Goal: Information Seeking & Learning: Learn about a topic

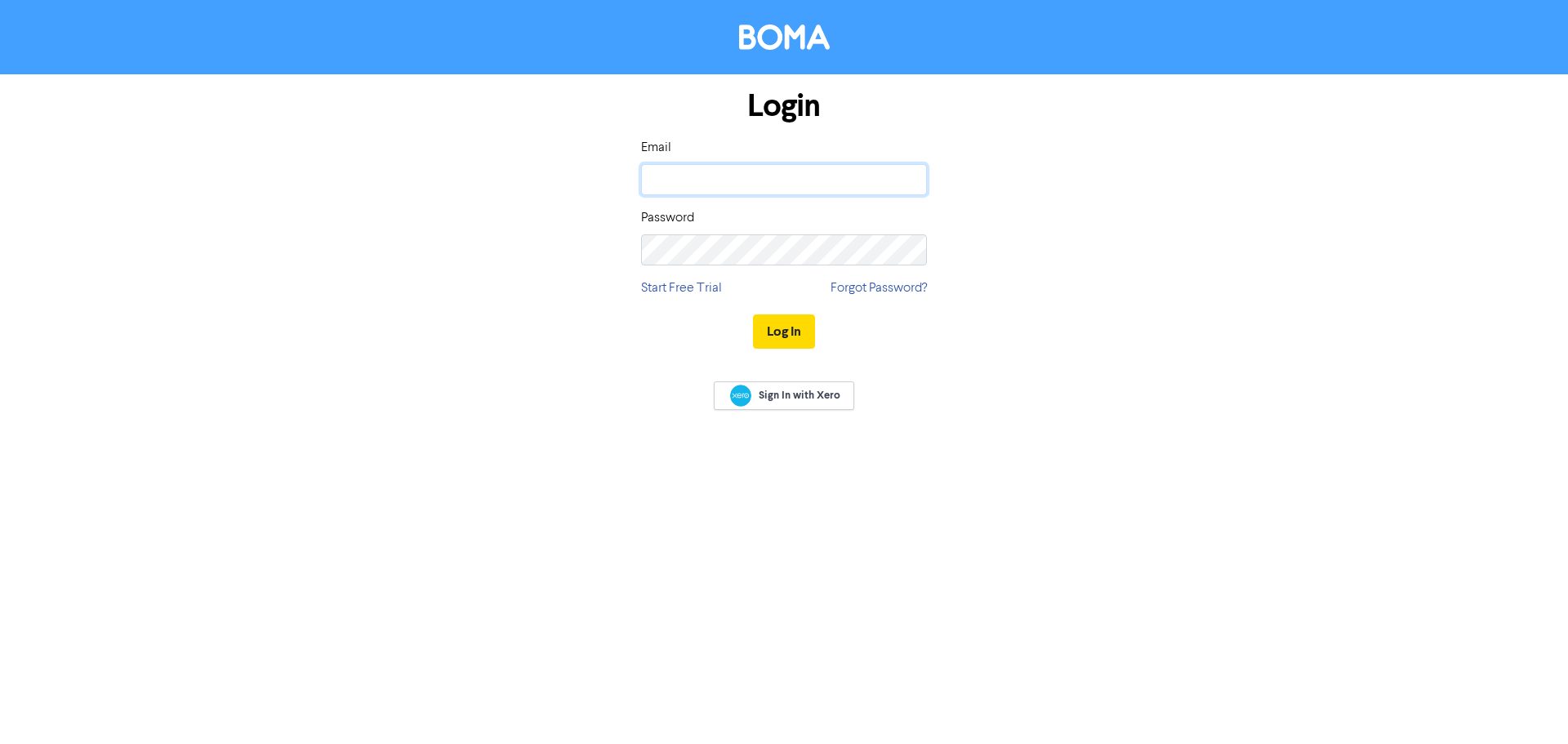
click at [745, 178] on input "email" at bounding box center [784, 180] width 286 height 31
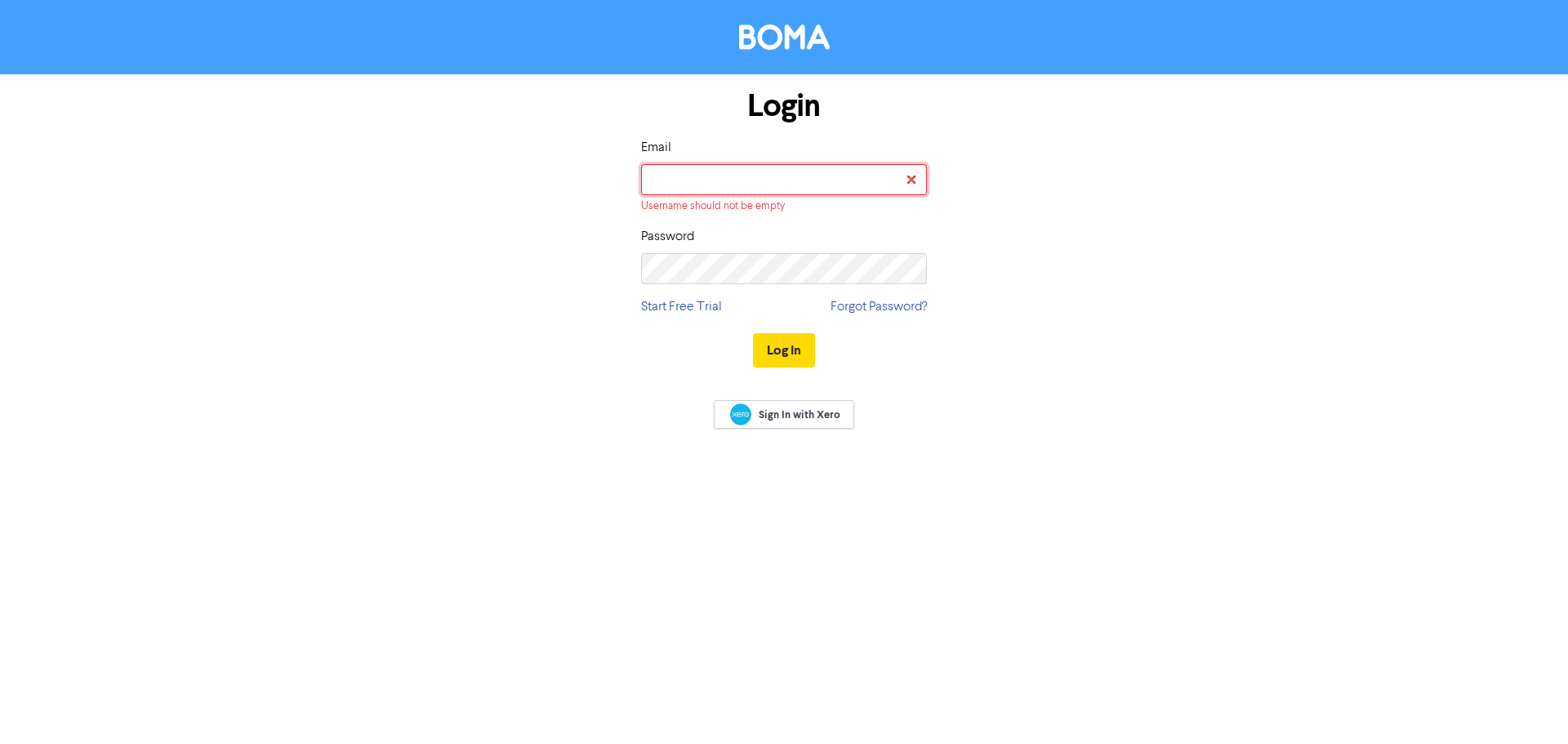
type input "[EMAIL_ADDRESS][DOMAIN_NAME]"
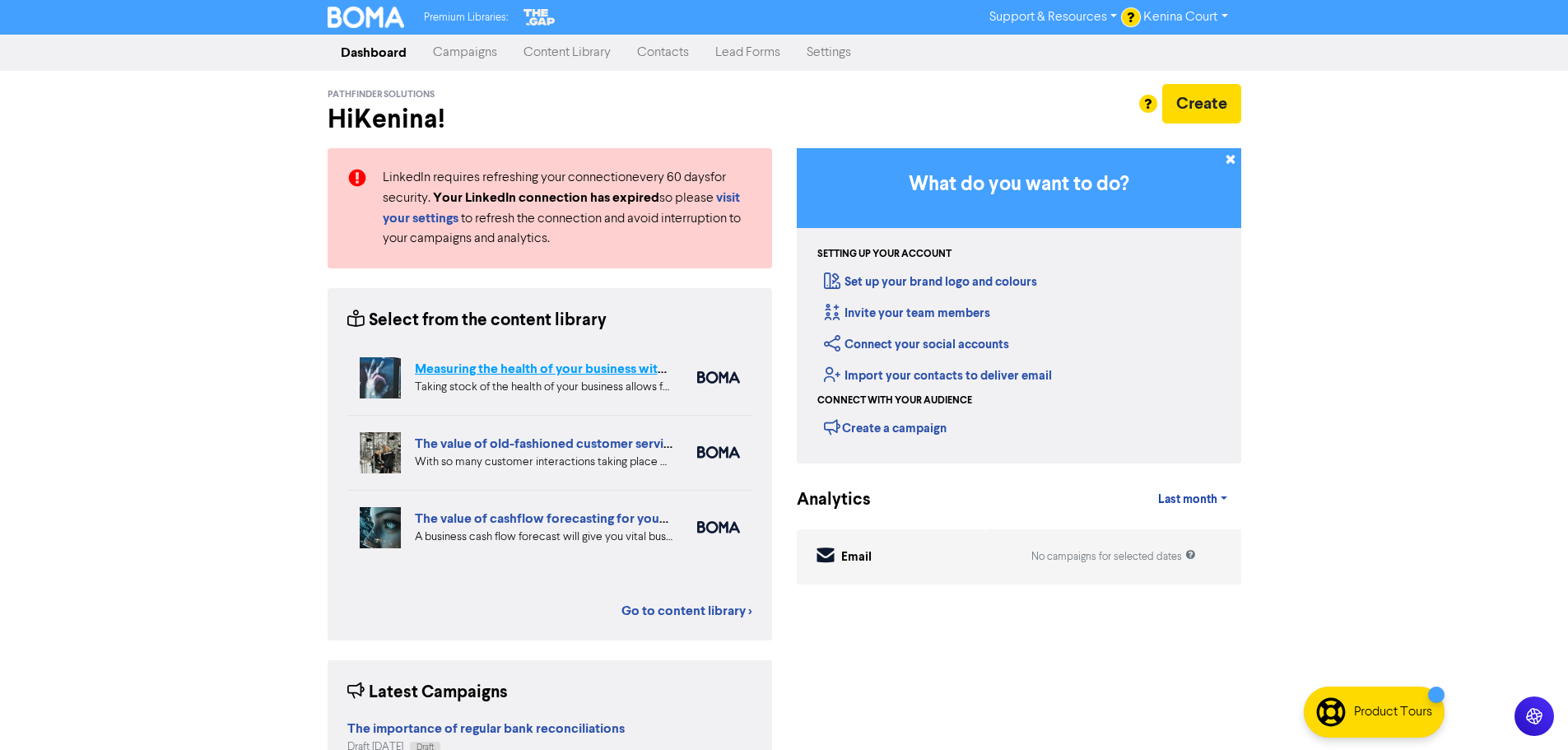
click at [484, 371] on link "Measuring the health of your business with ratio measures" at bounding box center [585, 369] width 339 height 17
